Goal: Obtain resource: Download file/media

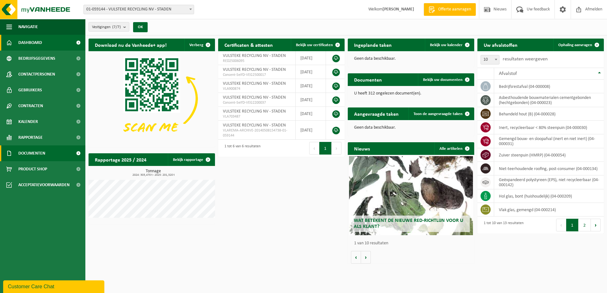
click at [47, 158] on link "Documenten" at bounding box center [42, 153] width 85 height 16
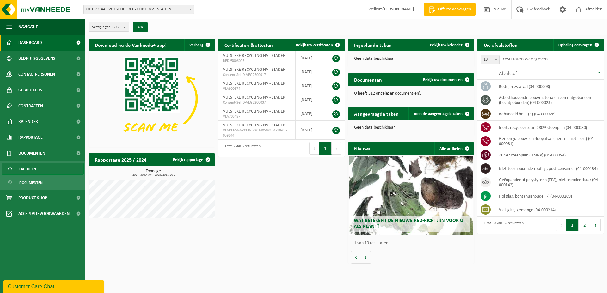
click at [36, 171] on span "Facturen" at bounding box center [27, 169] width 17 height 12
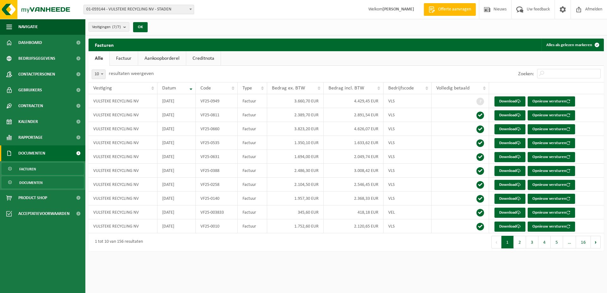
click at [38, 185] on span "Documenten" at bounding box center [30, 183] width 23 height 12
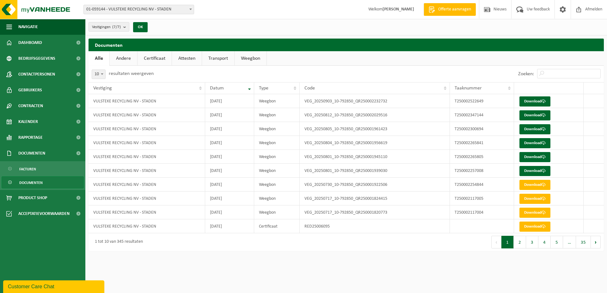
click at [188, 60] on link "Attesten" at bounding box center [187, 58] width 30 height 15
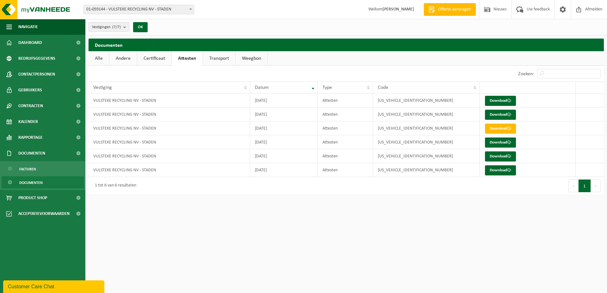
click at [248, 56] on link "Weegbon" at bounding box center [251, 58] width 32 height 15
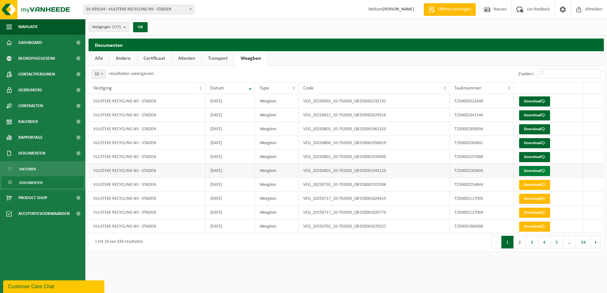
click at [533, 171] on link "Download" at bounding box center [534, 171] width 31 height 10
click at [534, 154] on link "Download" at bounding box center [534, 157] width 31 height 10
click at [534, 144] on link "Download" at bounding box center [534, 143] width 31 height 10
click at [534, 126] on link "Download" at bounding box center [534, 129] width 31 height 10
click at [540, 112] on link "Download" at bounding box center [534, 115] width 31 height 10
